Goal: Task Accomplishment & Management: Use online tool/utility

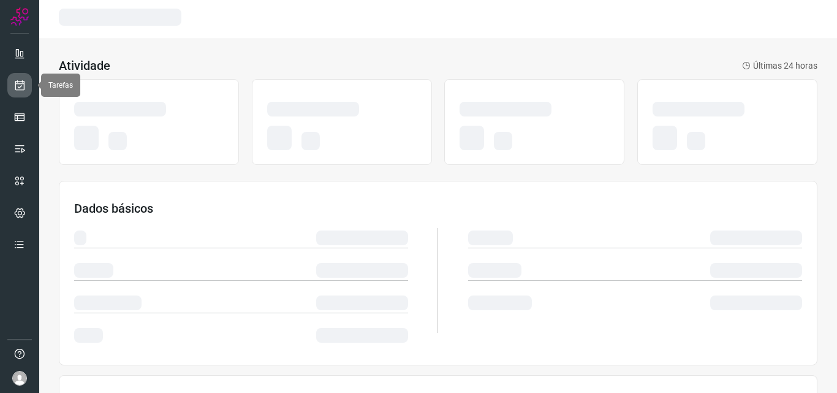
click at [25, 86] on icon at bounding box center [19, 85] width 13 height 12
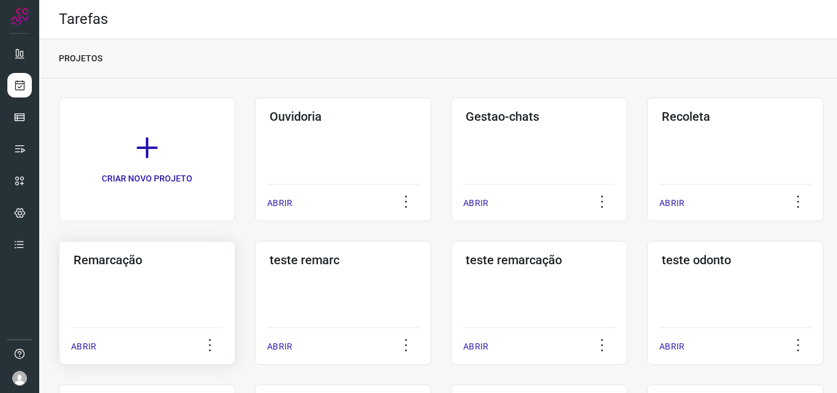
click at [97, 280] on div "Remarcação ABRIR" at bounding box center [147, 303] width 176 height 124
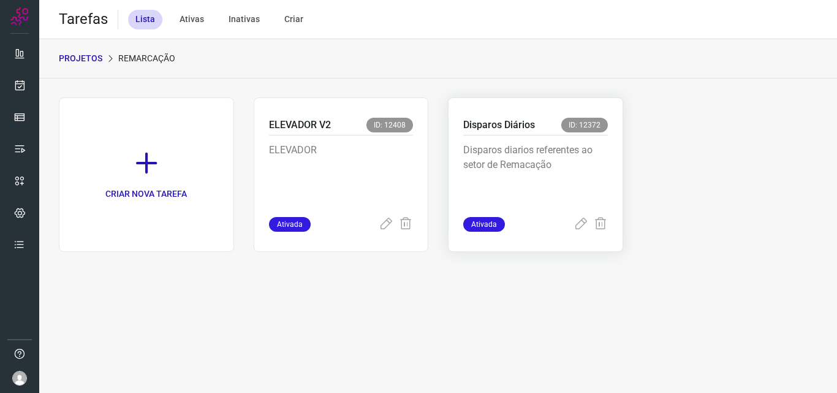
click at [561, 126] on div "Disparos Diários ID: 12372" at bounding box center [535, 127] width 145 height 18
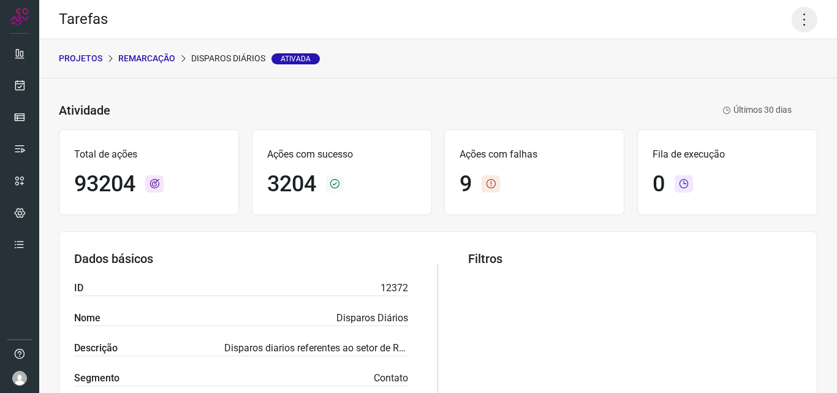
click at [799, 17] on icon at bounding box center [804, 20] width 26 height 26
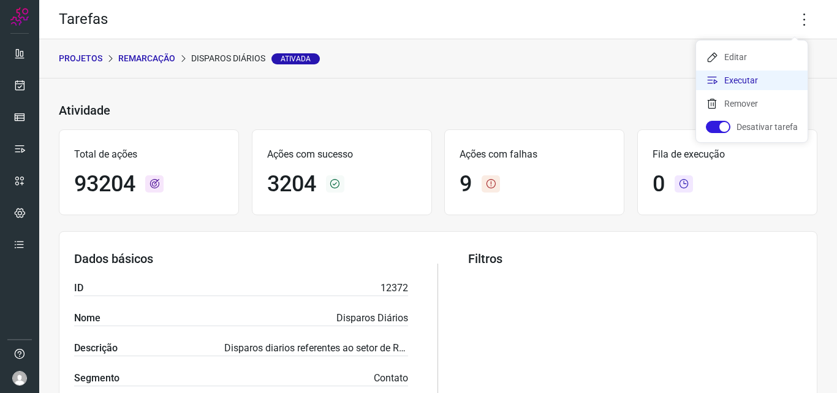
click at [769, 73] on li "Executar" at bounding box center [751, 80] width 111 height 20
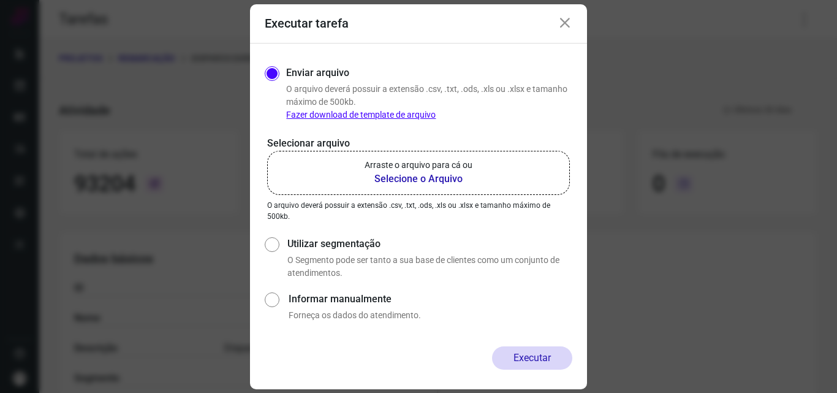
click at [481, 161] on label "Arraste o arquivo para cá ou Selecione o Arquivo" at bounding box center [418, 173] width 303 height 44
click at [0, 0] on input "Arraste o arquivo para cá ou Selecione o Arquivo" at bounding box center [0, 0] width 0 height 0
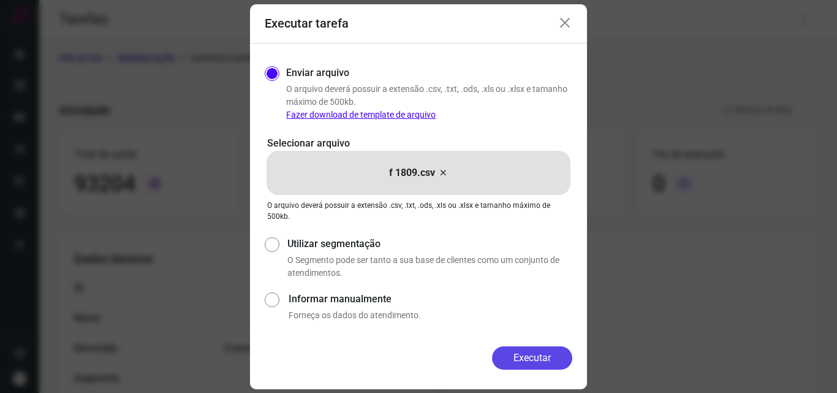
click at [518, 361] on button "Executar" at bounding box center [532, 357] width 80 height 23
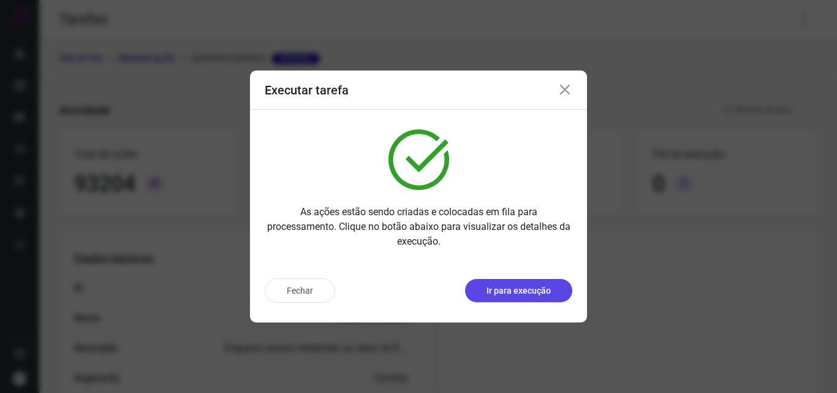
click at [520, 282] on button "Ir para execução" at bounding box center [518, 290] width 107 height 23
